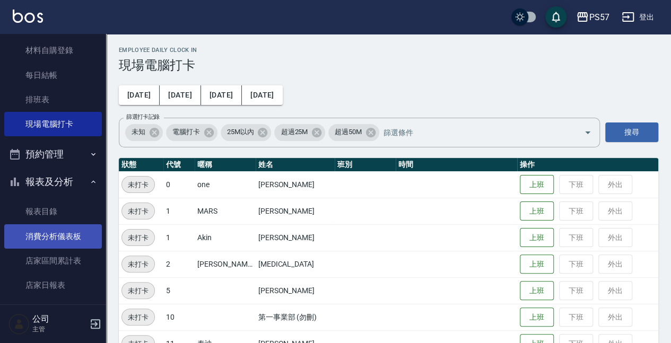
scroll to position [71, 0]
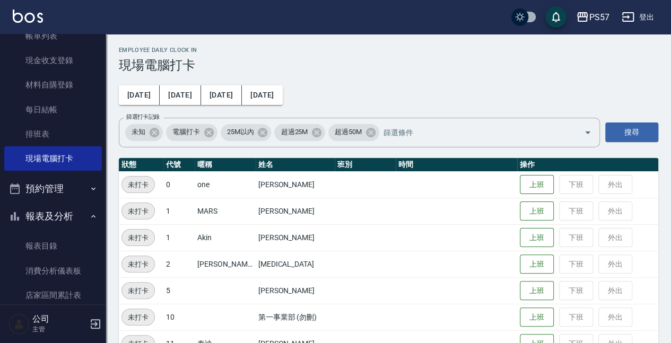
drag, startPoint x: 45, startPoint y: 237, endPoint x: 51, endPoint y: 208, distance: 30.4
click at [45, 237] on link "報表目錄" at bounding box center [53, 246] width 98 height 24
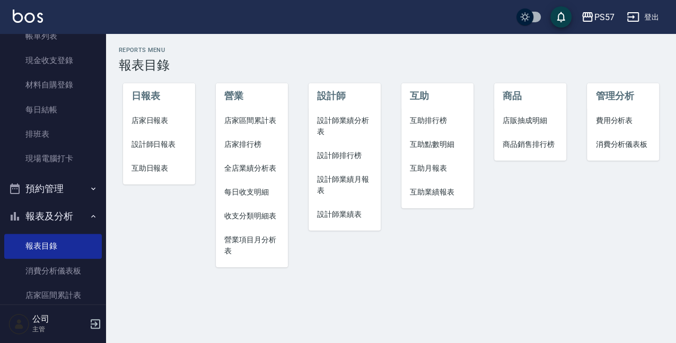
click at [148, 146] on span "設計師日報表" at bounding box center [158, 144] width 55 height 11
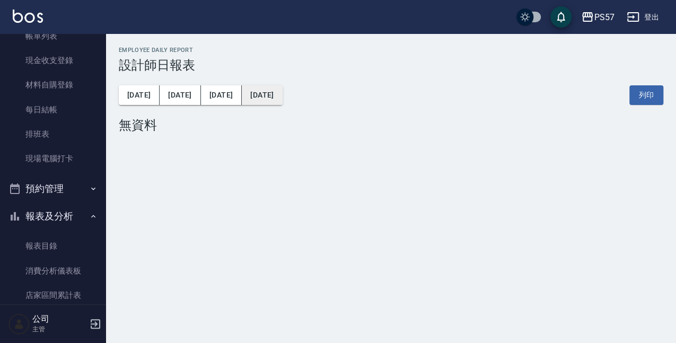
click at [243, 97] on button "[DATE]" at bounding box center [262, 95] width 40 height 20
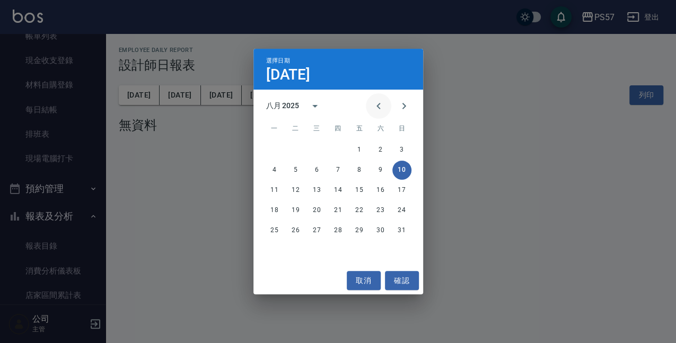
click at [384, 104] on icon "Previous month" at bounding box center [378, 106] width 13 height 13
click at [341, 232] on button "31" at bounding box center [338, 230] width 19 height 19
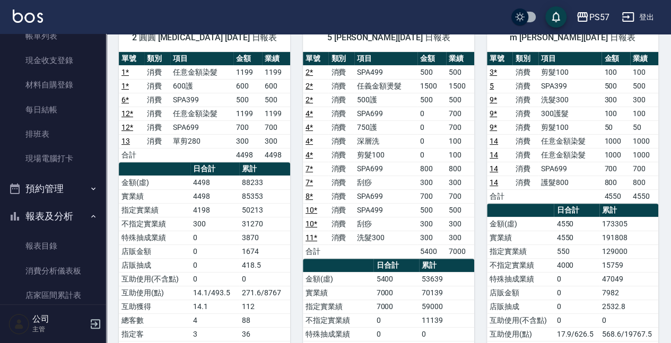
scroll to position [106, 0]
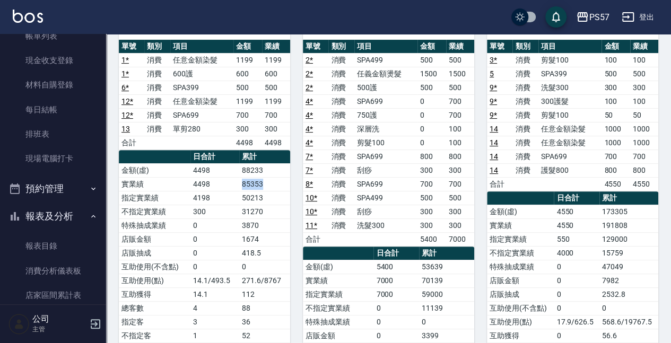
drag, startPoint x: 242, startPoint y: 181, endPoint x: 266, endPoint y: 184, distance: 24.0
click at [266, 184] on td "85353" at bounding box center [264, 184] width 51 height 14
click at [275, 180] on td "85353" at bounding box center [264, 184] width 51 height 14
drag, startPoint x: 240, startPoint y: 181, endPoint x: 269, endPoint y: 181, distance: 29.7
click at [269, 181] on td "85353" at bounding box center [264, 184] width 51 height 14
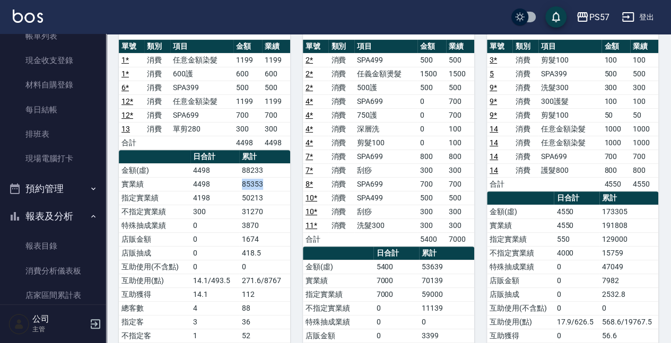
click at [285, 181] on td "85353" at bounding box center [264, 184] width 51 height 14
drag, startPoint x: 241, startPoint y: 223, endPoint x: 257, endPoint y: 224, distance: 15.9
click at [257, 224] on td "3870" at bounding box center [264, 225] width 51 height 14
drag, startPoint x: 241, startPoint y: 209, endPoint x: 262, endPoint y: 209, distance: 21.2
click at [262, 209] on td "31270" at bounding box center [264, 212] width 51 height 14
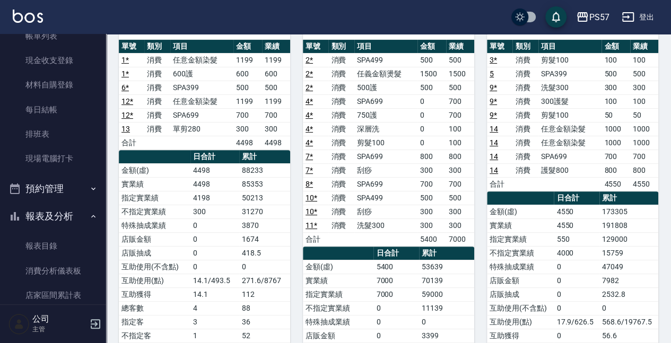
click at [214, 222] on td "0" at bounding box center [214, 225] width 49 height 14
drag, startPoint x: 243, startPoint y: 222, endPoint x: 255, endPoint y: 225, distance: 12.5
click at [255, 225] on td "3870" at bounding box center [264, 225] width 51 height 14
click at [243, 224] on td "3870" at bounding box center [264, 225] width 51 height 14
drag, startPoint x: 241, startPoint y: 225, endPoint x: 261, endPoint y: 226, distance: 20.2
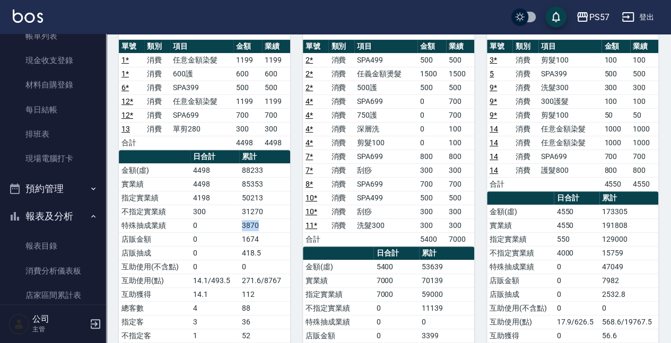
click at [261, 226] on td "3870" at bounding box center [264, 225] width 51 height 14
click at [246, 226] on td "3870" at bounding box center [264, 225] width 51 height 14
drag, startPoint x: 250, startPoint y: 225, endPoint x: 257, endPoint y: 223, distance: 7.2
click at [257, 223] on td "3870" at bounding box center [264, 225] width 51 height 14
click at [288, 225] on td "3870" at bounding box center [264, 225] width 51 height 14
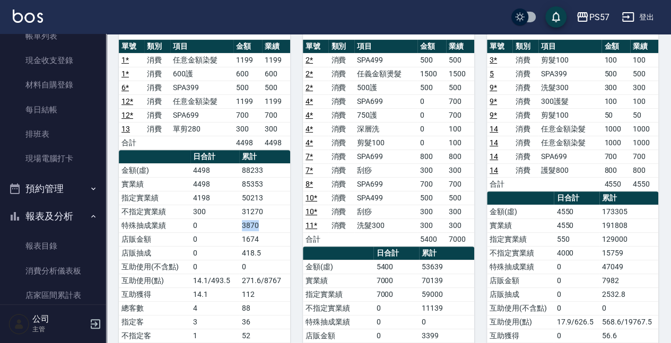
drag, startPoint x: 262, startPoint y: 218, endPoint x: 283, endPoint y: 217, distance: 20.7
click at [283, 218] on td "3870" at bounding box center [264, 225] width 51 height 14
click at [286, 222] on td "3870" at bounding box center [264, 225] width 51 height 14
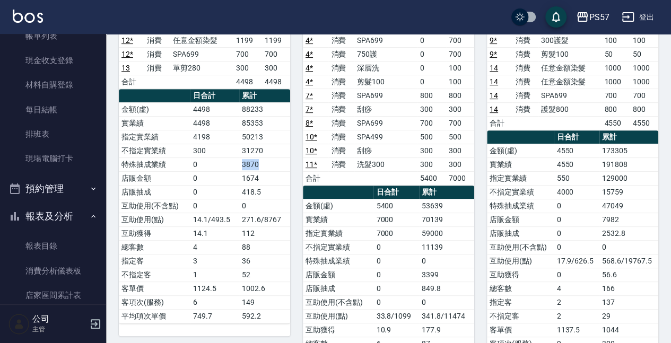
scroll to position [177, 0]
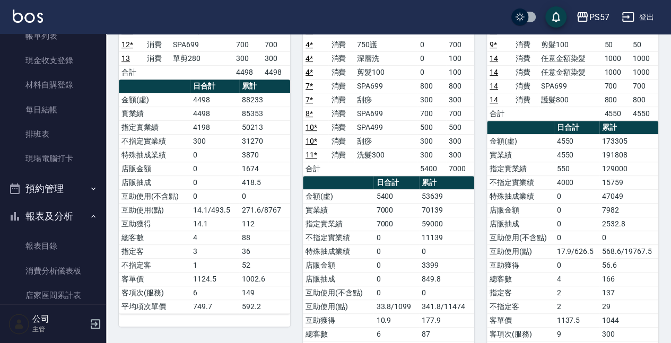
drag, startPoint x: 241, startPoint y: 207, endPoint x: 251, endPoint y: 207, distance: 10.6
click at [249, 207] on td "271.6/8767" at bounding box center [264, 210] width 51 height 14
click at [251, 207] on td "271.6/8767" at bounding box center [264, 210] width 51 height 14
click at [239, 211] on td "271.6/8767" at bounding box center [264, 210] width 51 height 14
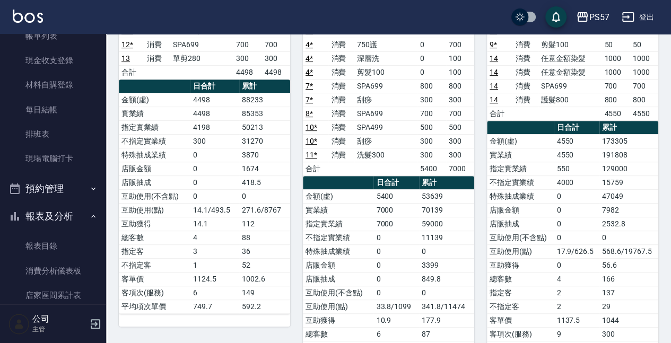
click at [46, 244] on link "報表目錄" at bounding box center [53, 246] width 98 height 24
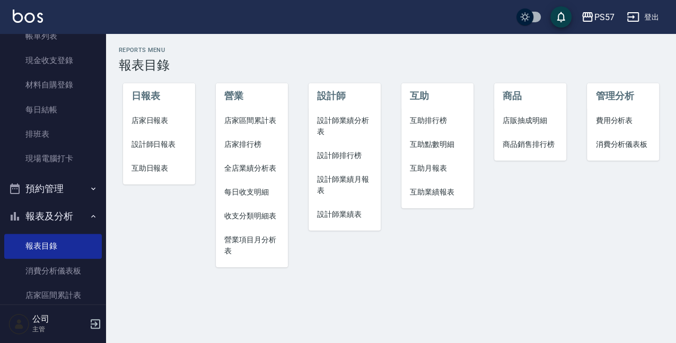
click at [345, 113] on li "設計師業績分析表" at bounding box center [345, 126] width 72 height 35
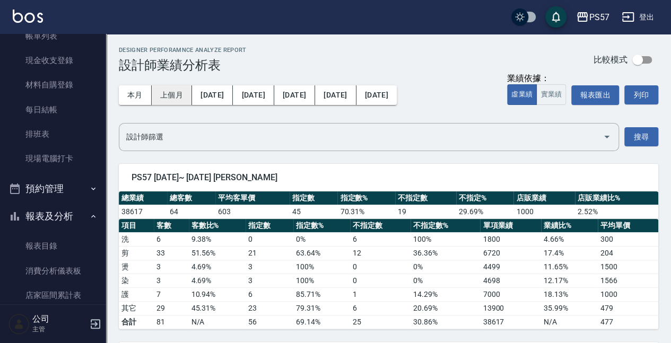
click at [156, 101] on button "上個月" at bounding box center [172, 95] width 40 height 20
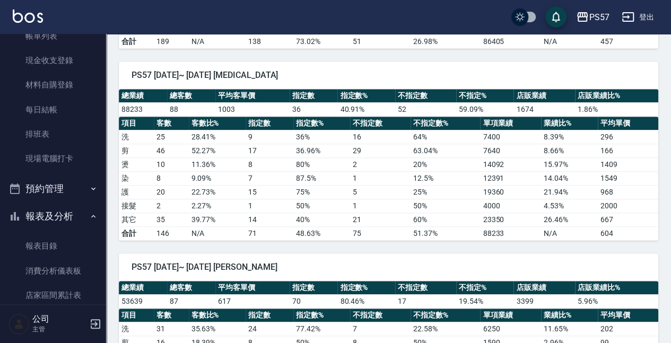
scroll to position [283, 0]
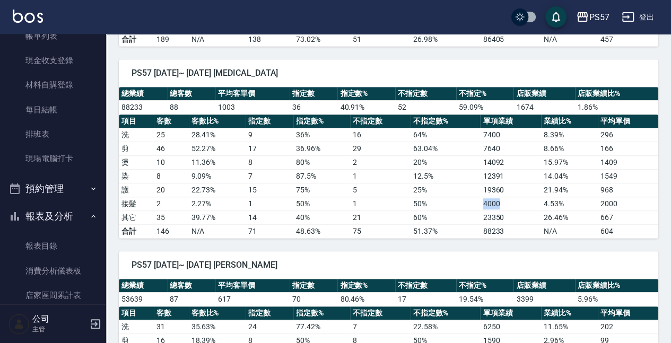
drag, startPoint x: 483, startPoint y: 200, endPoint x: 506, endPoint y: 200, distance: 22.3
click at [506, 200] on td "4000" at bounding box center [510, 204] width 60 height 14
click at [521, 197] on td "4000" at bounding box center [510, 204] width 60 height 14
drag, startPoint x: 481, startPoint y: 199, endPoint x: 503, endPoint y: 196, distance: 21.9
click at [503, 197] on td "4000" at bounding box center [510, 204] width 60 height 14
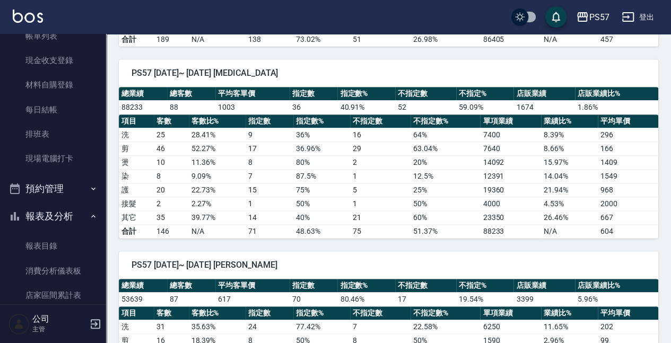
click at [463, 210] on td "60 %" at bounding box center [444, 217] width 69 height 14
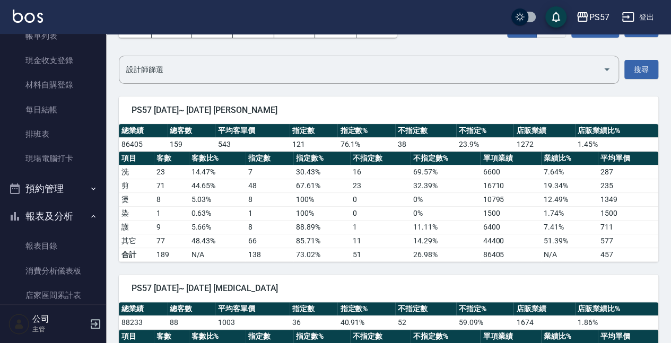
scroll to position [0, 0]
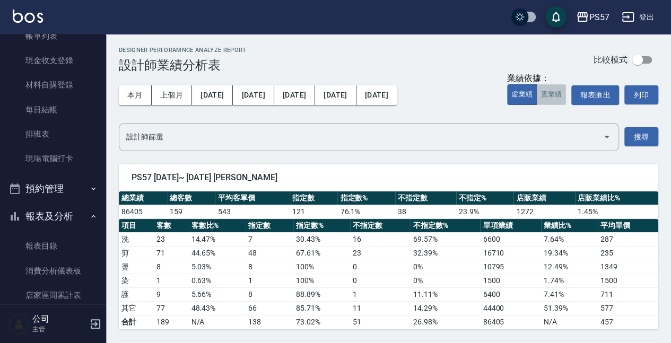
click at [546, 94] on button "實業績" at bounding box center [551, 94] width 30 height 21
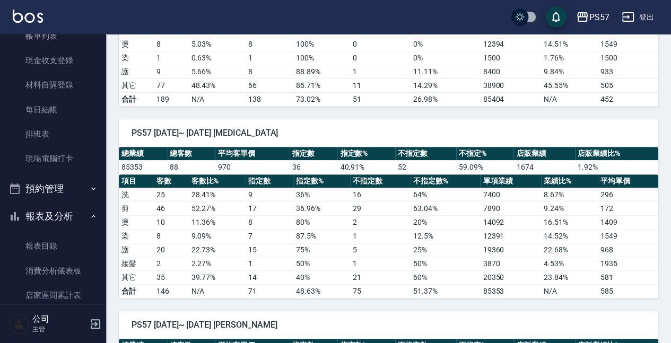
scroll to position [318, 0]
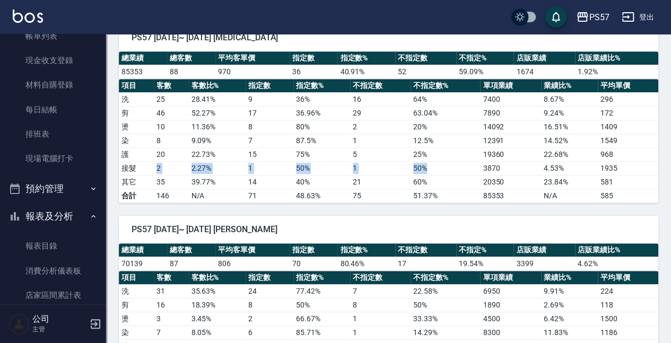
drag, startPoint x: 169, startPoint y: 169, endPoint x: 480, endPoint y: 161, distance: 311.8
click at [480, 161] on tr "接髮 2 2.27 % 1 50 % 1 50 % 3870 4.53 % 1935" at bounding box center [388, 168] width 539 height 14
click at [481, 164] on td "3870" at bounding box center [510, 168] width 60 height 14
click at [504, 168] on td "3870" at bounding box center [510, 168] width 60 height 14
drag, startPoint x: 483, startPoint y: 165, endPoint x: 504, endPoint y: 164, distance: 20.7
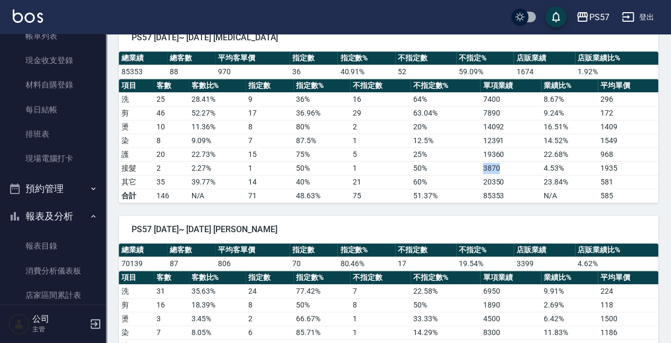
click at [504, 164] on td "3870" at bounding box center [510, 168] width 60 height 14
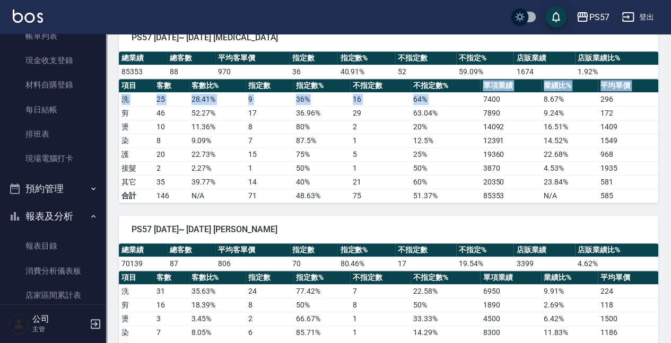
click at [484, 93] on table "項目 客數 客數比% 指定數 指定數% 不指定數 不指定數% 單項業績 業績比% 平均單價 洗 25 28.41 % 9 36 % 16 64 % 7400 …" at bounding box center [388, 141] width 539 height 124
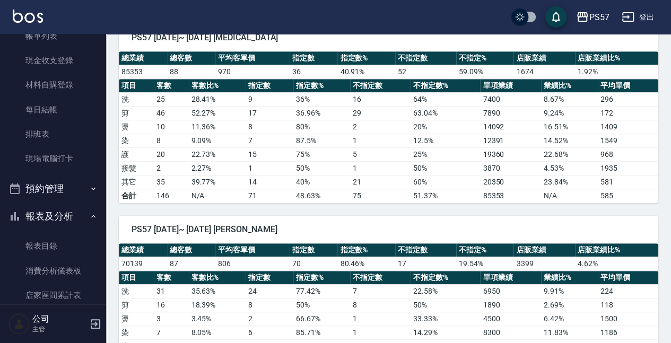
click at [486, 107] on td "7890" at bounding box center [510, 113] width 60 height 14
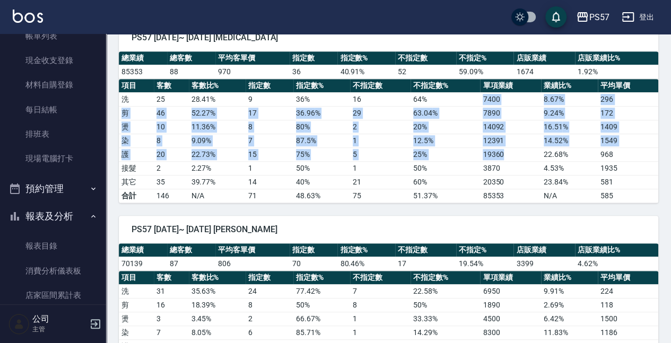
drag, startPoint x: 483, startPoint y: 97, endPoint x: 503, endPoint y: 148, distance: 55.0
click at [503, 148] on tbody "洗 25 28.41 % 9 36 % 16 64 % 7400 8.67 % 296 剪 46 52.27 % 17 36.96 % 29 63.04 % …" at bounding box center [388, 147] width 539 height 110
click at [500, 147] on td "19360" at bounding box center [510, 154] width 60 height 14
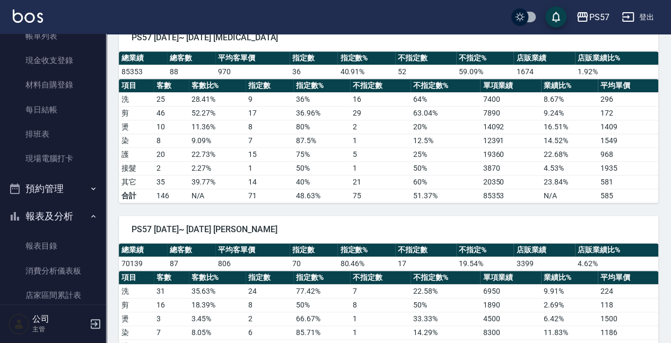
drag, startPoint x: 178, startPoint y: 101, endPoint x: 131, endPoint y: 93, distance: 47.4
click at [178, 101] on td "25" at bounding box center [171, 99] width 35 height 14
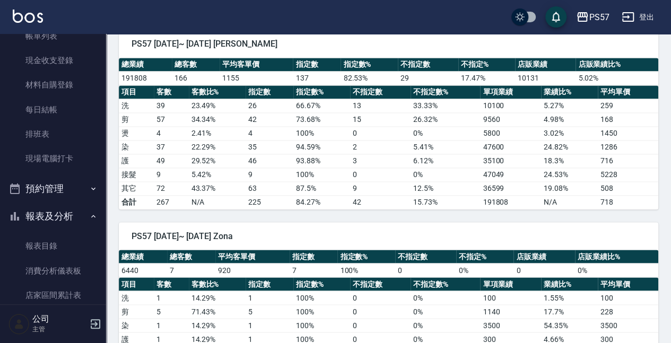
scroll to position [742, 0]
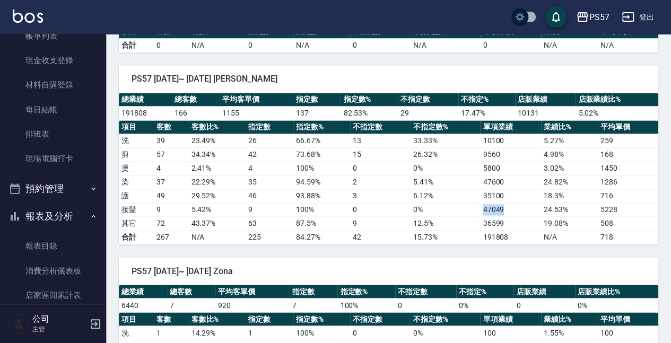
drag, startPoint x: 482, startPoint y: 201, endPoint x: 507, endPoint y: 199, distance: 25.5
click at [507, 202] on td "47049" at bounding box center [510, 209] width 60 height 14
click at [517, 216] on td "36599" at bounding box center [510, 223] width 60 height 14
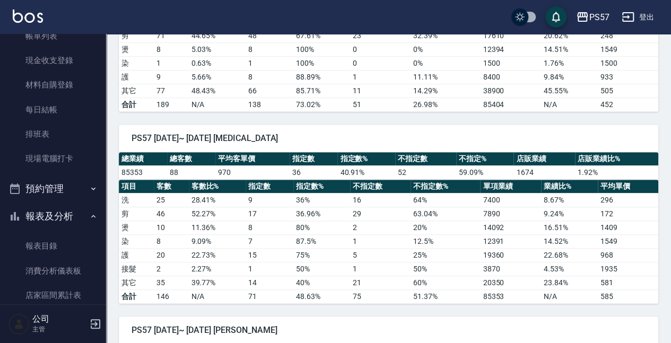
scroll to position [424, 0]
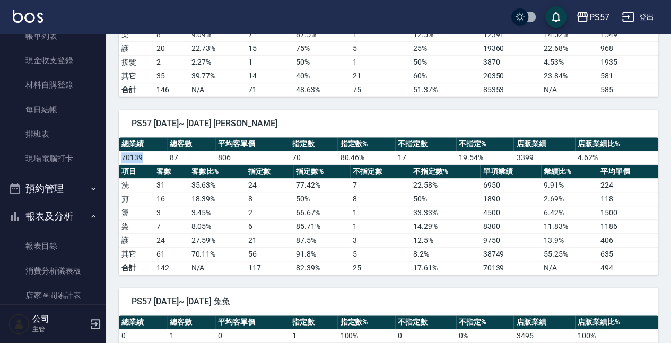
drag, startPoint x: 122, startPoint y: 156, endPoint x: 145, endPoint y: 156, distance: 23.3
click at [145, 156] on td "70139" at bounding box center [143, 158] width 48 height 14
click at [322, 119] on span "PS57 [DATE]~ [DATE] [PERSON_NAME]" at bounding box center [388, 123] width 514 height 11
drag, startPoint x: 121, startPoint y: 153, endPoint x: 152, endPoint y: 155, distance: 30.8
click at [152, 155] on td "70139" at bounding box center [143, 158] width 48 height 14
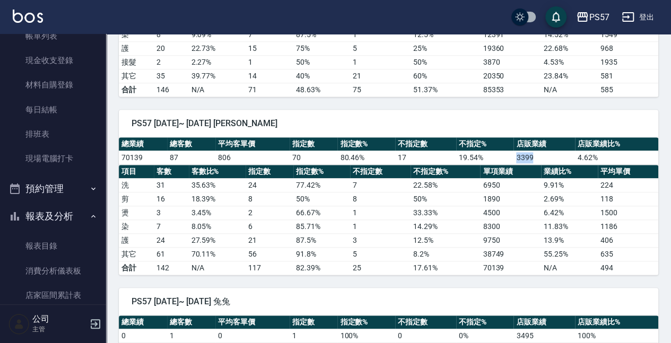
drag, startPoint x: 514, startPoint y: 157, endPoint x: 540, endPoint y: 151, distance: 26.9
click at [540, 151] on td "3399" at bounding box center [543, 158] width 61 height 14
click at [548, 130] on div "PS57 [DATE]~ [DATE] [PERSON_NAME]" at bounding box center [388, 124] width 539 height 28
drag, startPoint x: 122, startPoint y: 154, endPoint x: 140, endPoint y: 153, distance: 18.6
click at [140, 153] on td "70139" at bounding box center [143, 158] width 48 height 14
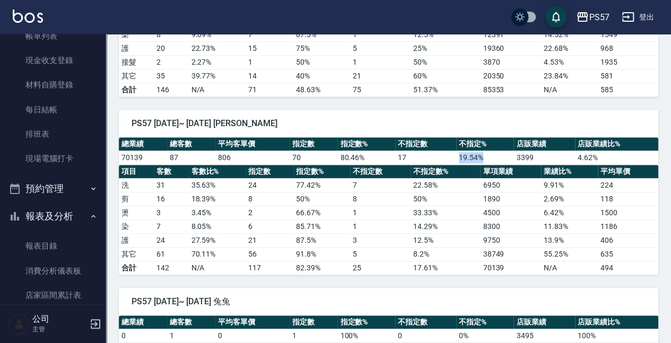
drag, startPoint x: 457, startPoint y: 148, endPoint x: 481, endPoint y: 153, distance: 23.8
click at [481, 153] on td "19.54 %" at bounding box center [484, 158] width 57 height 14
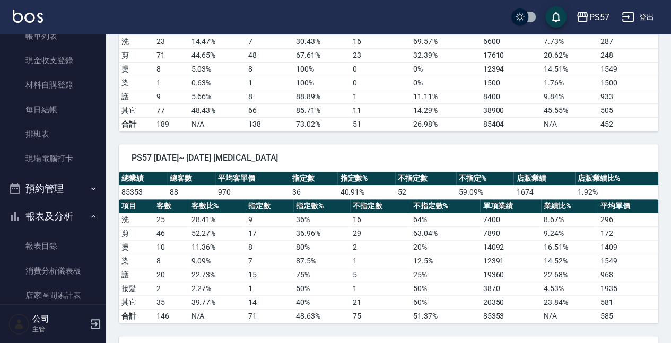
scroll to position [177, 0]
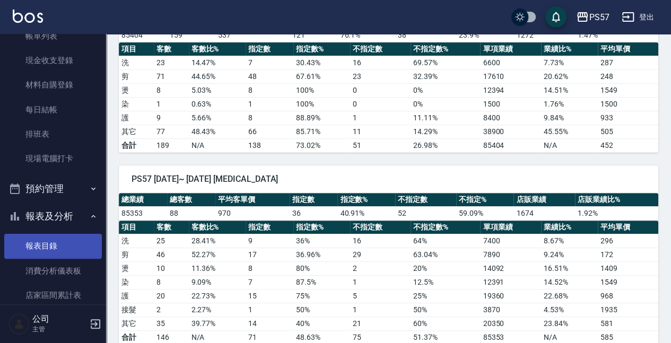
click at [48, 243] on link "報表目錄" at bounding box center [53, 246] width 98 height 24
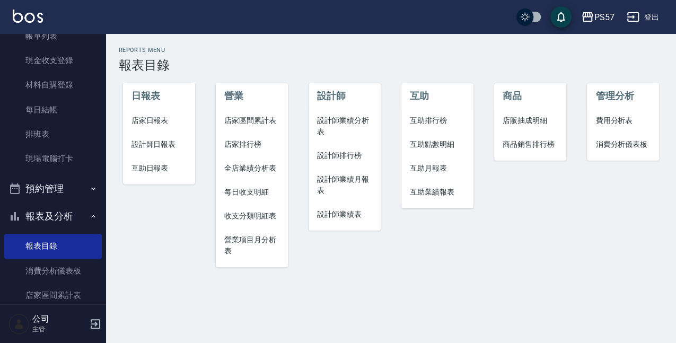
click at [345, 123] on span "設計師業績分析表" at bounding box center [344, 126] width 55 height 22
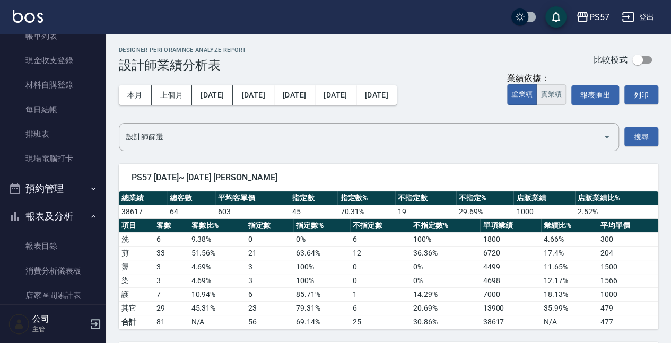
drag, startPoint x: 550, startPoint y: 96, endPoint x: 613, endPoint y: 121, distance: 67.8
click at [551, 96] on button "實業績" at bounding box center [551, 94] width 30 height 21
click at [167, 90] on button "上個月" at bounding box center [172, 95] width 40 height 20
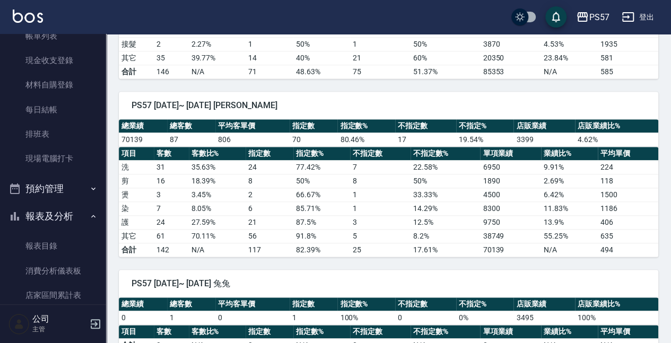
scroll to position [495, 0]
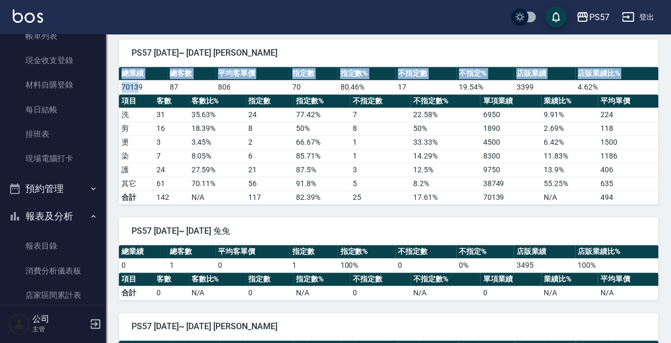
drag, startPoint x: 115, startPoint y: 84, endPoint x: 139, endPoint y: 84, distance: 24.4
click at [139, 84] on div "PS57 [DATE]~ [DATE] [PERSON_NAME] 總業績 總客數 平均客單價 指定數 指定數% 不指定數 不指定% 店販業績 店販業績比% …" at bounding box center [382, 116] width 552 height 178
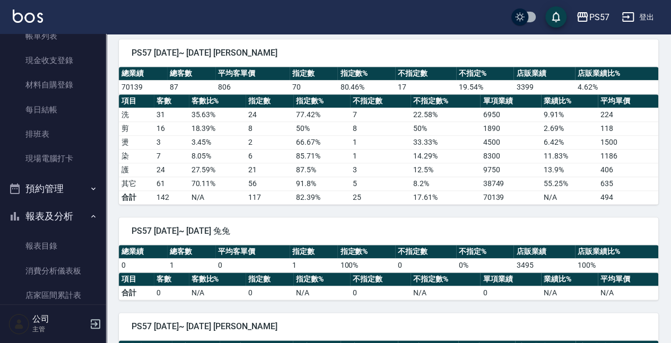
click at [315, 80] on td "70" at bounding box center [313, 87] width 48 height 14
drag, startPoint x: 517, startPoint y: 83, endPoint x: 534, endPoint y: 82, distance: 17.0
click at [534, 82] on td "3399" at bounding box center [543, 87] width 61 height 14
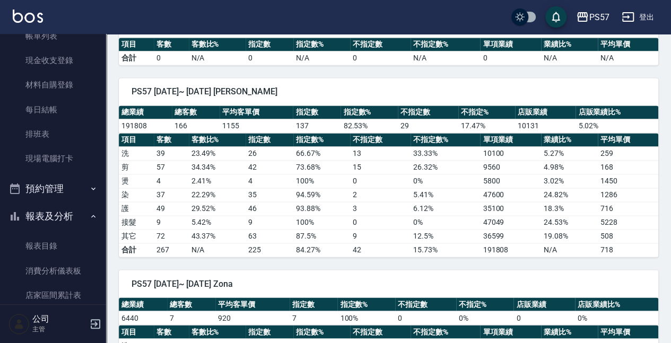
scroll to position [742, 0]
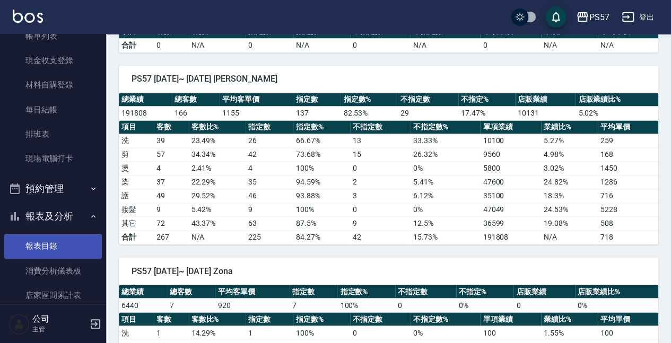
click at [58, 236] on link "報表目錄" at bounding box center [53, 246] width 98 height 24
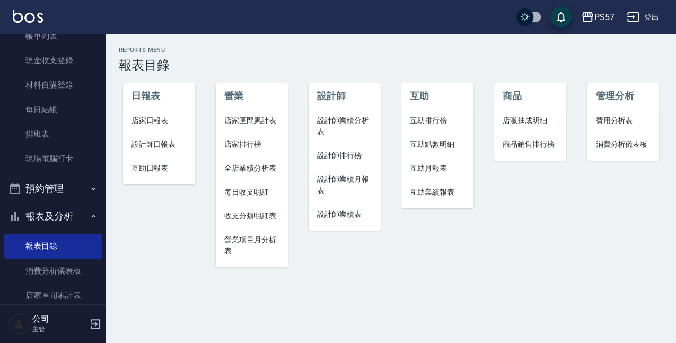
click at [152, 149] on span "設計師日報表" at bounding box center [158, 144] width 55 height 11
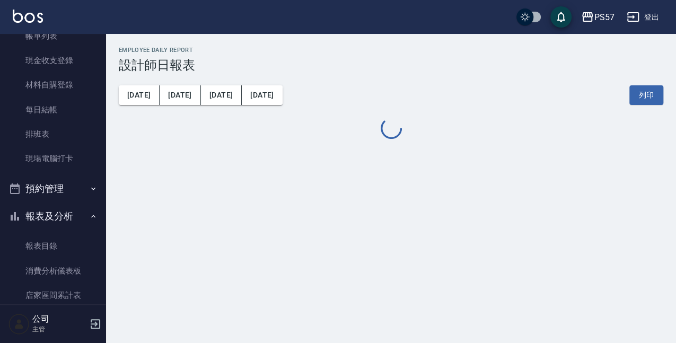
click at [249, 85] on div "[DATE] [DATE] [DATE] [DATE] 列印" at bounding box center [391, 95] width 544 height 45
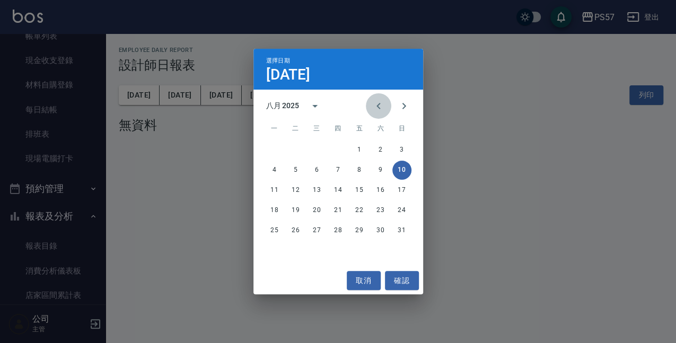
click at [387, 100] on button "Previous month" at bounding box center [378, 105] width 25 height 25
click at [338, 222] on button "31" at bounding box center [338, 230] width 19 height 19
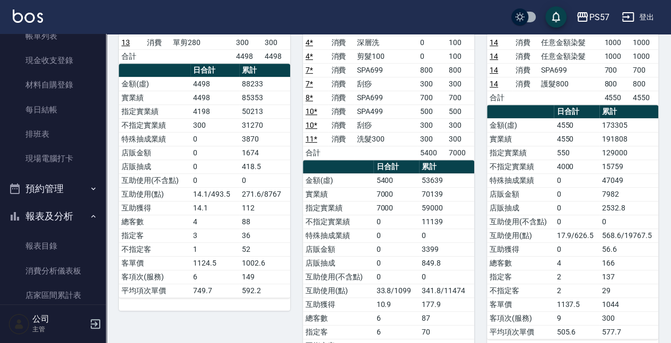
scroll to position [228, 0]
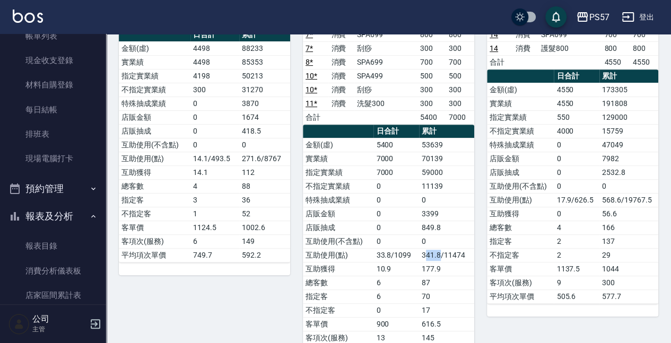
drag, startPoint x: 425, startPoint y: 249, endPoint x: 440, endPoint y: 250, distance: 15.5
click at [440, 250] on td "341.8/11474" at bounding box center [446, 255] width 55 height 14
click at [451, 234] on td "0" at bounding box center [446, 241] width 55 height 14
drag, startPoint x: 425, startPoint y: 248, endPoint x: 433, endPoint y: 249, distance: 7.5
click at [433, 249] on td "341.8/11474" at bounding box center [446, 255] width 55 height 14
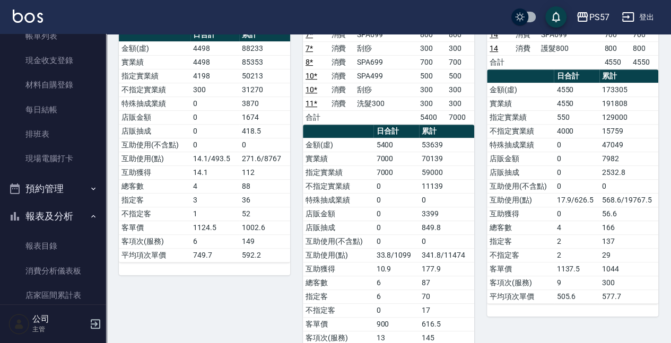
click at [463, 229] on td "849.8" at bounding box center [446, 228] width 55 height 14
drag, startPoint x: 421, startPoint y: 265, endPoint x: 439, endPoint y: 268, distance: 17.8
click at [439, 268] on td "177.9" at bounding box center [446, 269] width 55 height 14
click at [454, 234] on td "0" at bounding box center [446, 241] width 55 height 14
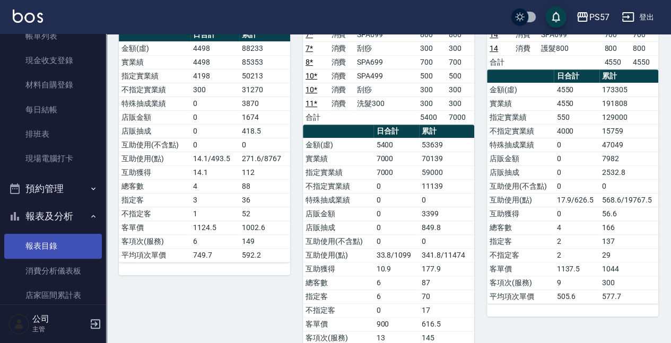
click at [45, 254] on link "報表目錄" at bounding box center [53, 246] width 98 height 24
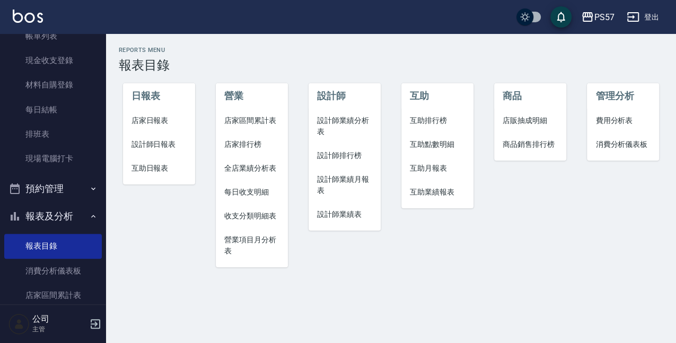
click at [161, 170] on span "互助日報表" at bounding box center [158, 168] width 55 height 11
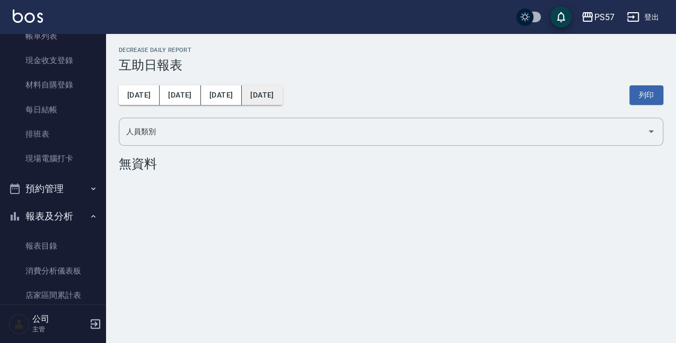
click at [254, 99] on button "[DATE]" at bounding box center [262, 95] width 40 height 20
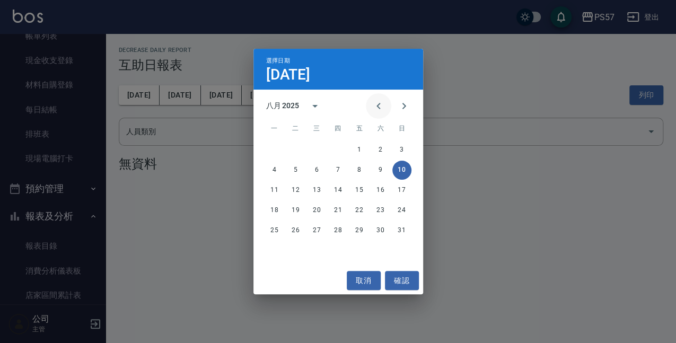
click at [378, 108] on icon "Previous month" at bounding box center [378, 106] width 13 height 13
click at [337, 233] on button "31" at bounding box center [338, 230] width 19 height 19
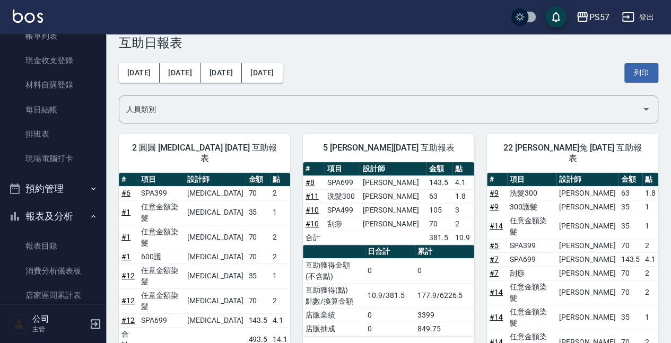
scroll to position [35, 0]
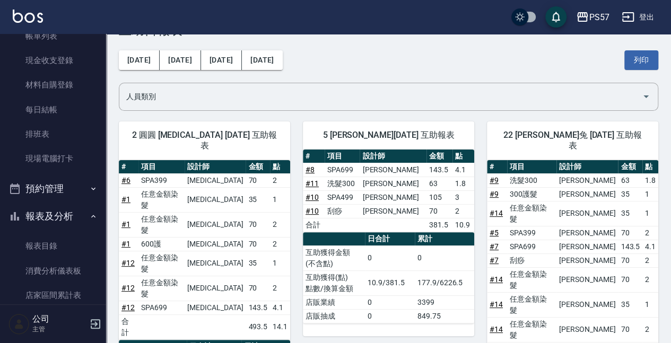
drag, startPoint x: 46, startPoint y: 244, endPoint x: 53, endPoint y: 231, distance: 15.2
click at [46, 244] on link "報表目錄" at bounding box center [53, 246] width 98 height 24
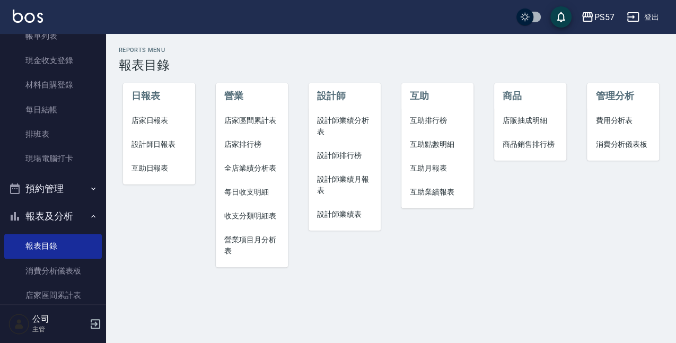
click at [147, 167] on span "互助日報表" at bounding box center [158, 168] width 55 height 11
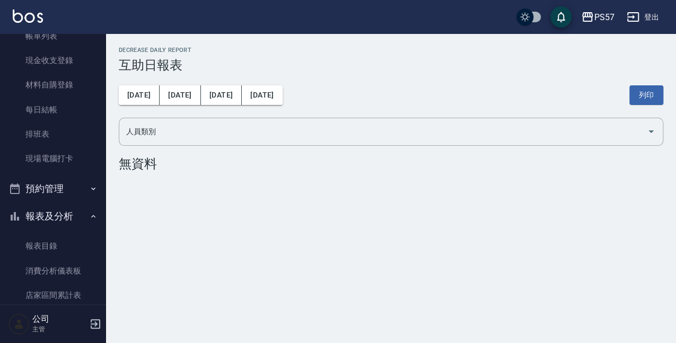
click at [48, 242] on link "報表目錄" at bounding box center [53, 246] width 98 height 24
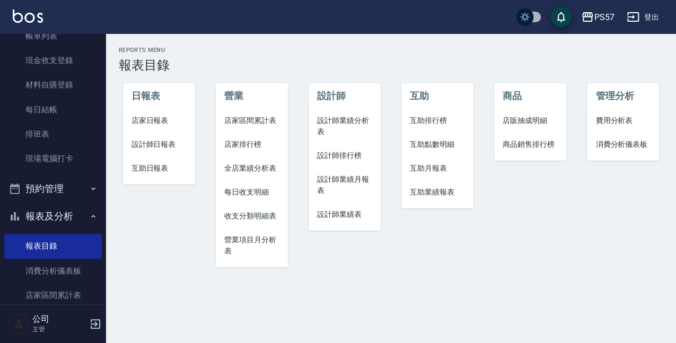
click at [150, 148] on span "設計師日報表" at bounding box center [158, 144] width 55 height 11
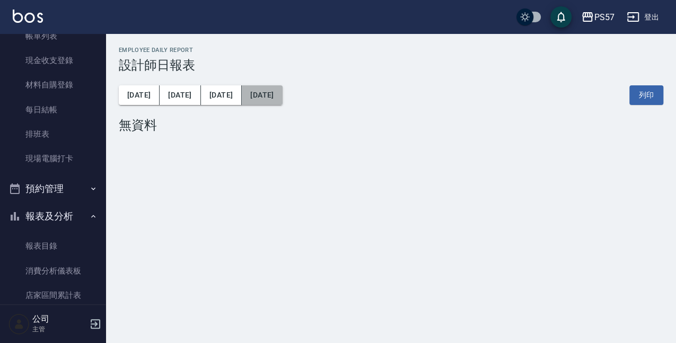
click at [242, 100] on button "[DATE]" at bounding box center [262, 95] width 40 height 20
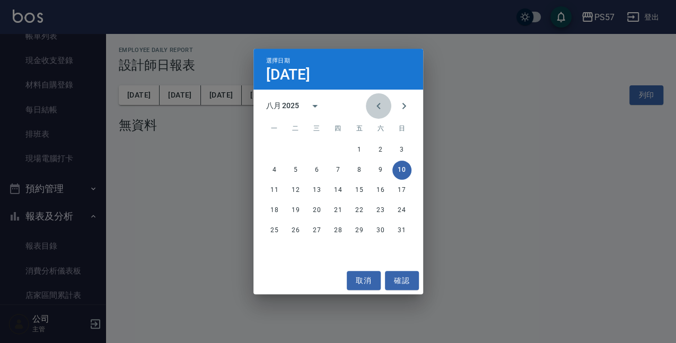
click at [382, 103] on icon "Previous month" at bounding box center [378, 106] width 13 height 13
click at [337, 231] on button "31" at bounding box center [338, 230] width 19 height 19
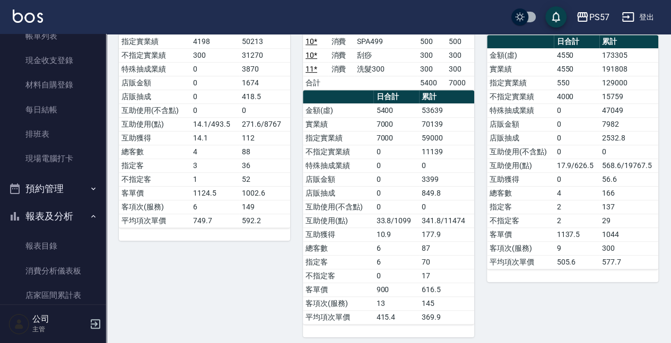
scroll to position [263, 0]
